Goal: Task Accomplishment & Management: Complete application form

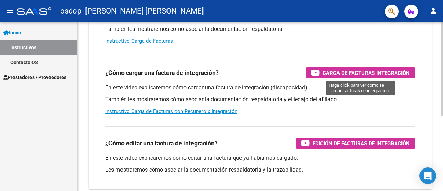
scroll to position [134, 0]
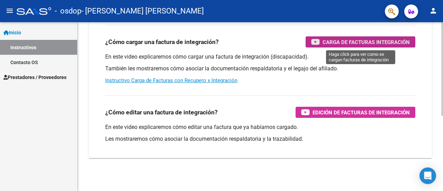
click at [360, 43] on span "Carga de Facturas Integración" at bounding box center [365, 42] width 87 height 9
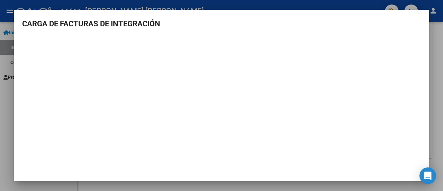
click at [437, 56] on div at bounding box center [221, 95] width 443 height 191
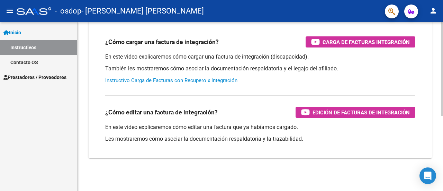
click at [166, 80] on link "Instructivo Carga de Facturas con Recupero x Integración" at bounding box center [171, 80] width 132 height 6
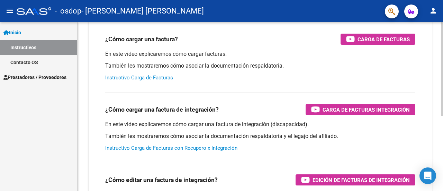
scroll to position [65, 0]
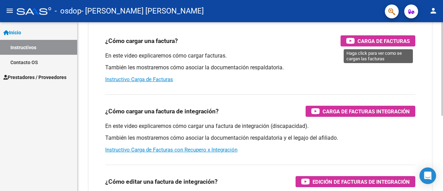
click at [377, 39] on span "Carga de Facturas" at bounding box center [383, 41] width 52 height 9
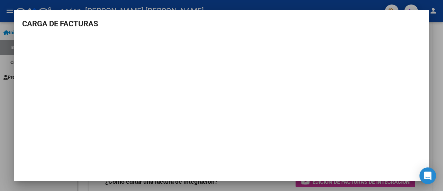
click at [434, 103] on div at bounding box center [221, 95] width 443 height 191
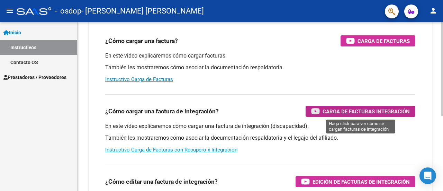
click at [385, 112] on span "Carga de Facturas Integración" at bounding box center [365, 111] width 87 height 9
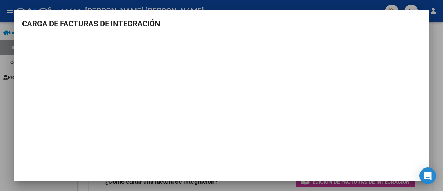
click at [435, 36] on div at bounding box center [221, 95] width 443 height 191
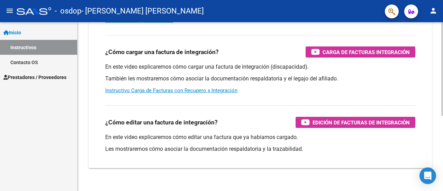
scroll to position [134, 0]
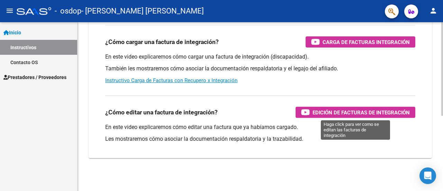
click at [360, 110] on span "Edición de Facturas de integración" at bounding box center [360, 112] width 97 height 9
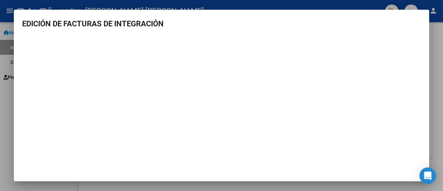
click at [437, 58] on div at bounding box center [221, 95] width 443 height 191
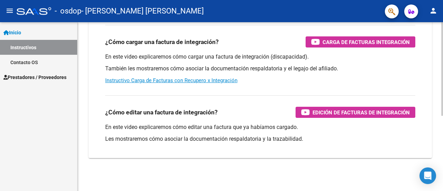
scroll to position [31, 0]
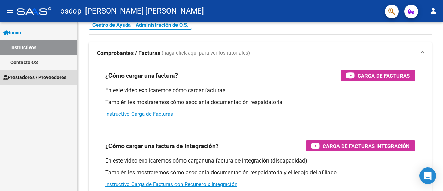
click at [24, 76] on span "Prestadores / Proveedores" at bounding box center [34, 77] width 63 height 8
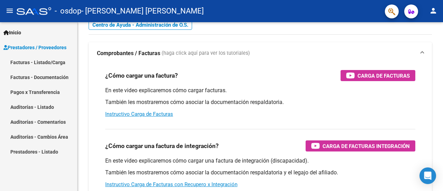
click at [25, 78] on link "Facturas - Documentación" at bounding box center [38, 76] width 77 height 15
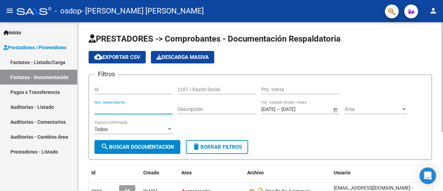
click at [119, 111] on input "Nro. Comprobante" at bounding box center [133, 109] width 78 height 6
click at [124, 109] on input "Nro. Comprobante" at bounding box center [133, 109] width 78 height 6
click at [123, 105] on div "Nro. Comprobante" at bounding box center [133, 107] width 78 height 14
click at [121, 108] on input "Nro. Comprobante" at bounding box center [133, 109] width 78 height 6
click at [102, 117] on div "00000 Nro. Comprobante" at bounding box center [133, 110] width 78 height 20
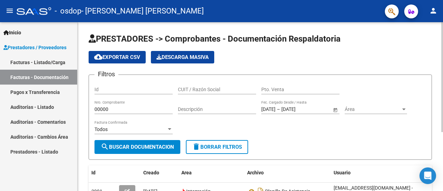
click at [102, 117] on div "00000 Nro. Comprobante" at bounding box center [133, 110] width 78 height 20
click at [113, 107] on input "00000" at bounding box center [133, 109] width 78 height 6
type input "00000257"
click at [169, 129] on div at bounding box center [169, 129] width 3 height 2
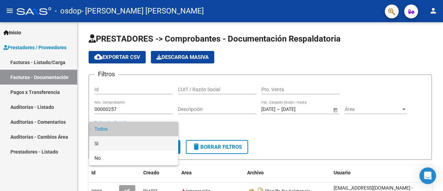
click at [99, 145] on span "Si" at bounding box center [133, 143] width 78 height 15
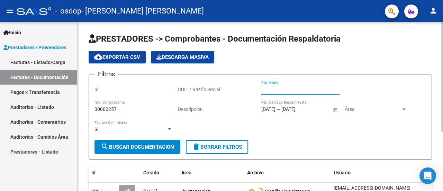
click at [271, 90] on input "Pto. Venta" at bounding box center [300, 89] width 78 height 6
type input "00001"
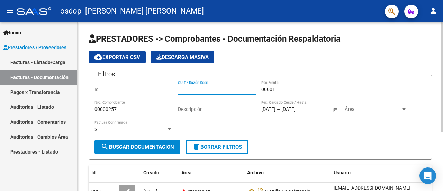
click at [203, 90] on input "CUIT / Razón Social" at bounding box center [217, 89] width 78 height 6
click at [220, 89] on input "2725738120" at bounding box center [217, 89] width 78 height 6
type input "2725738120"
click at [213, 108] on input "Descripción" at bounding box center [217, 109] width 78 height 6
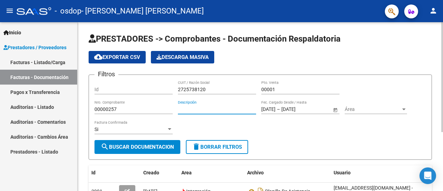
click at [337, 111] on span "Open calendar" at bounding box center [335, 109] width 17 height 17
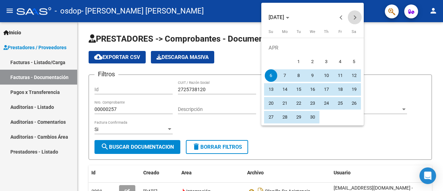
click at [353, 17] on button "Next month" at bounding box center [354, 17] width 14 height 14
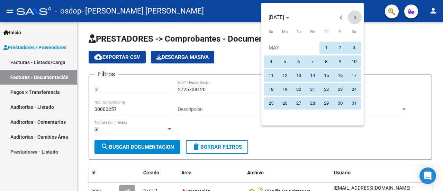
click at [353, 17] on button "Next month" at bounding box center [354, 17] width 14 height 14
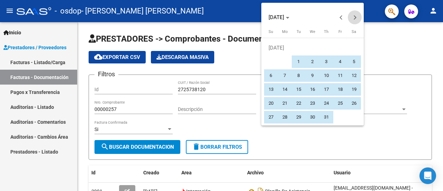
click at [353, 17] on button "Next month" at bounding box center [354, 17] width 14 height 14
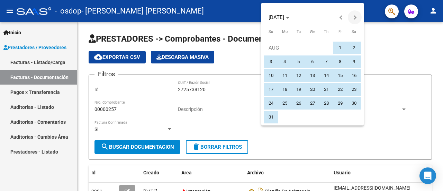
click at [353, 17] on button "Next month" at bounding box center [354, 17] width 14 height 14
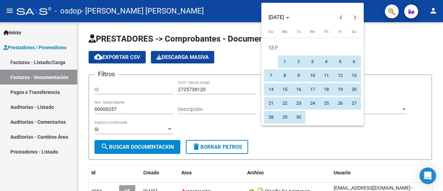
click at [371, 130] on div at bounding box center [221, 95] width 443 height 191
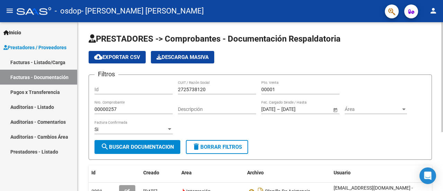
click at [401, 110] on div at bounding box center [403, 109] width 6 height 6
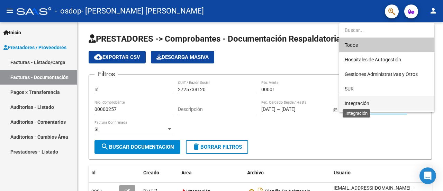
click at [366, 104] on span "Integración" at bounding box center [356, 103] width 25 height 6
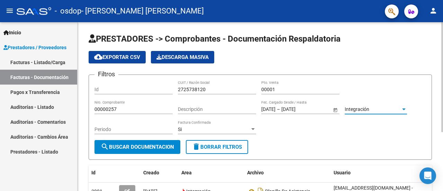
click at [250, 129] on div at bounding box center [253, 129] width 6 height 6
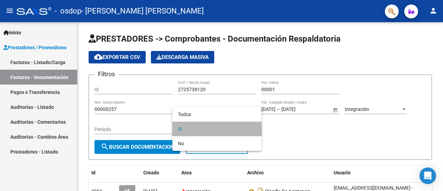
click at [194, 129] on span "Si" at bounding box center [217, 128] width 78 height 15
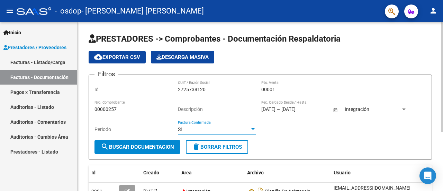
click at [105, 129] on input "Periodo" at bounding box center [133, 129] width 78 height 6
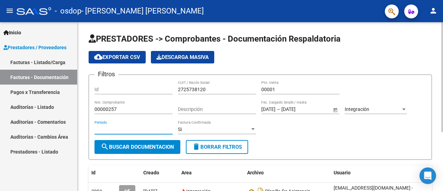
click at [113, 129] on input "Periodo" at bounding box center [133, 129] width 78 height 6
type input "09"
click at [128, 129] on input "92025" at bounding box center [133, 129] width 78 height 6
type input "92025"
click at [301, 130] on div "Filtros Id 2725738120 CUIT / Razón Social 00001 Pto. Venta 00000257 Nro. Compro…" at bounding box center [259, 109] width 331 height 59
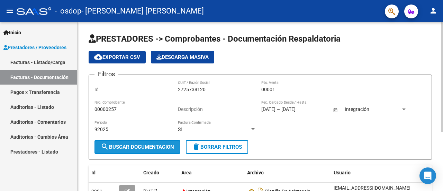
click at [131, 146] on span "search Buscar Documentacion" at bounding box center [137, 146] width 73 height 6
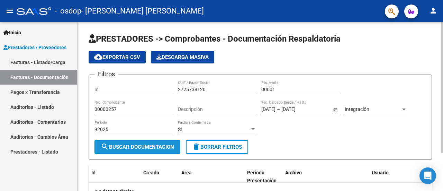
click at [131, 146] on span "search Buscar Documentacion" at bounding box center [137, 146] width 73 height 6
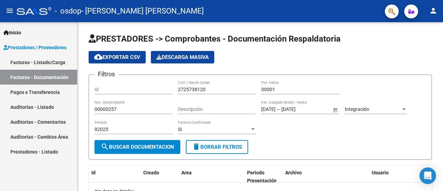
click at [17, 61] on link "Facturas - Listado/Carga" at bounding box center [38, 62] width 77 height 15
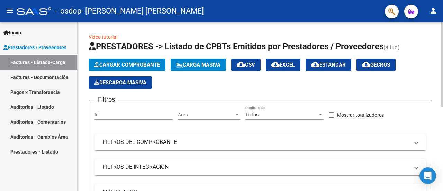
click at [140, 63] on span "Cargar Comprobante" at bounding box center [127, 65] width 66 height 6
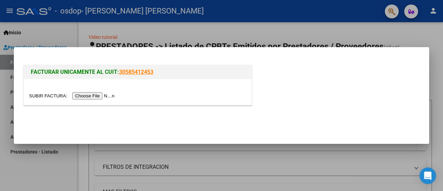
click at [96, 96] on input "file" at bounding box center [72, 95] width 87 height 7
click at [436, 98] on div at bounding box center [221, 95] width 443 height 191
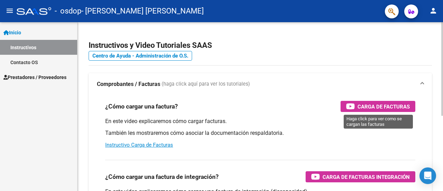
scroll to position [35, 0]
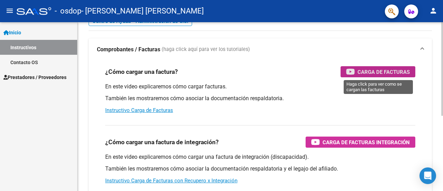
click at [378, 73] on span "Carga de Facturas" at bounding box center [383, 71] width 52 height 9
